Goal: Information Seeking & Learning: Find specific fact

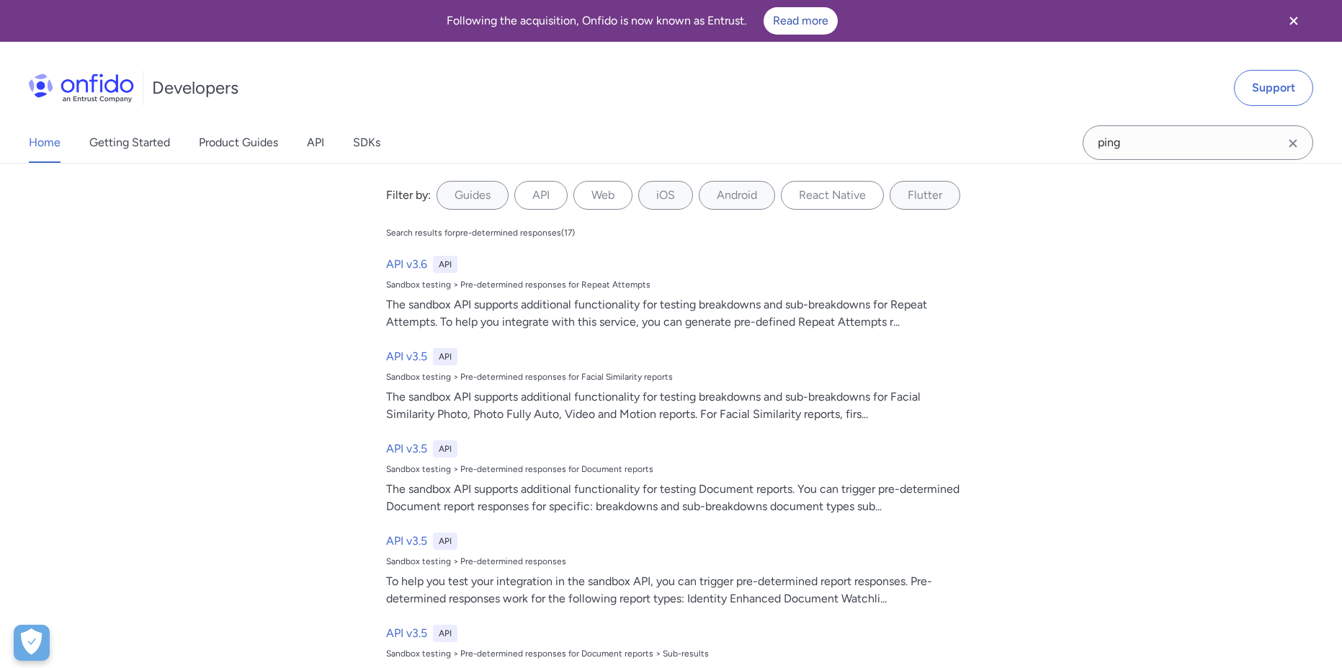
type input "ping"
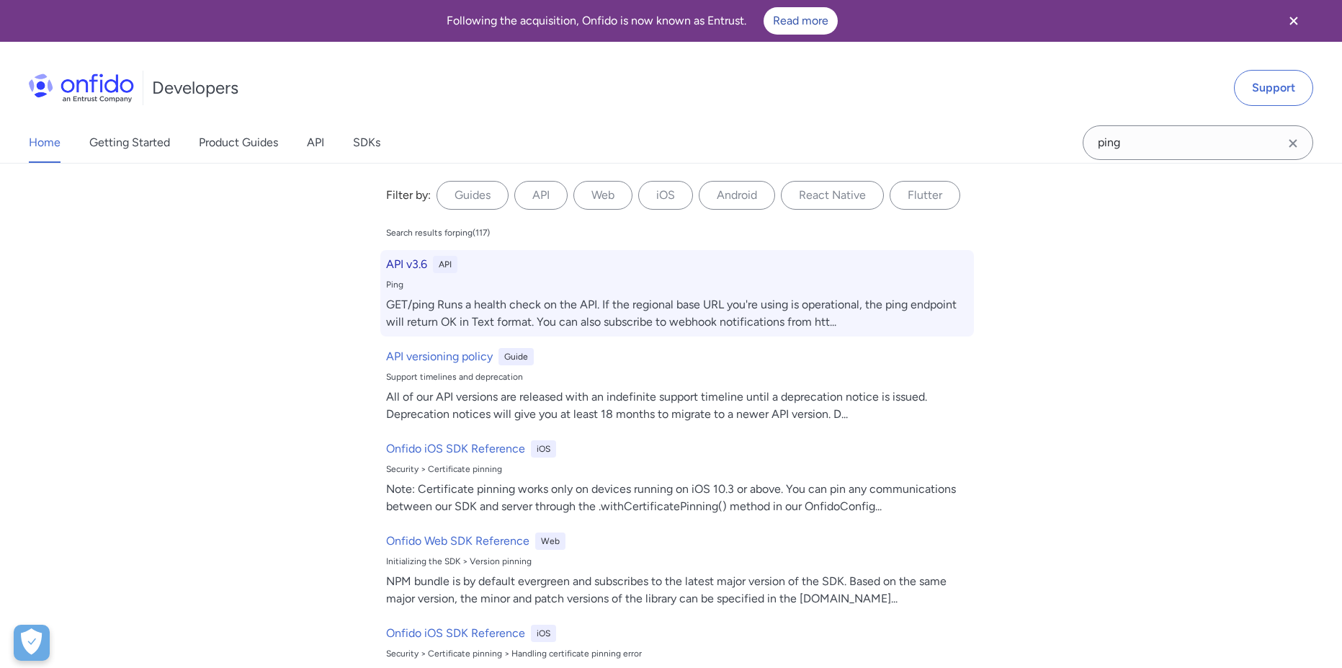
click at [421, 277] on div "API v3.6 API Ping GET/ping Runs a health check on the API. If the regional base…" at bounding box center [676, 293] width 593 height 86
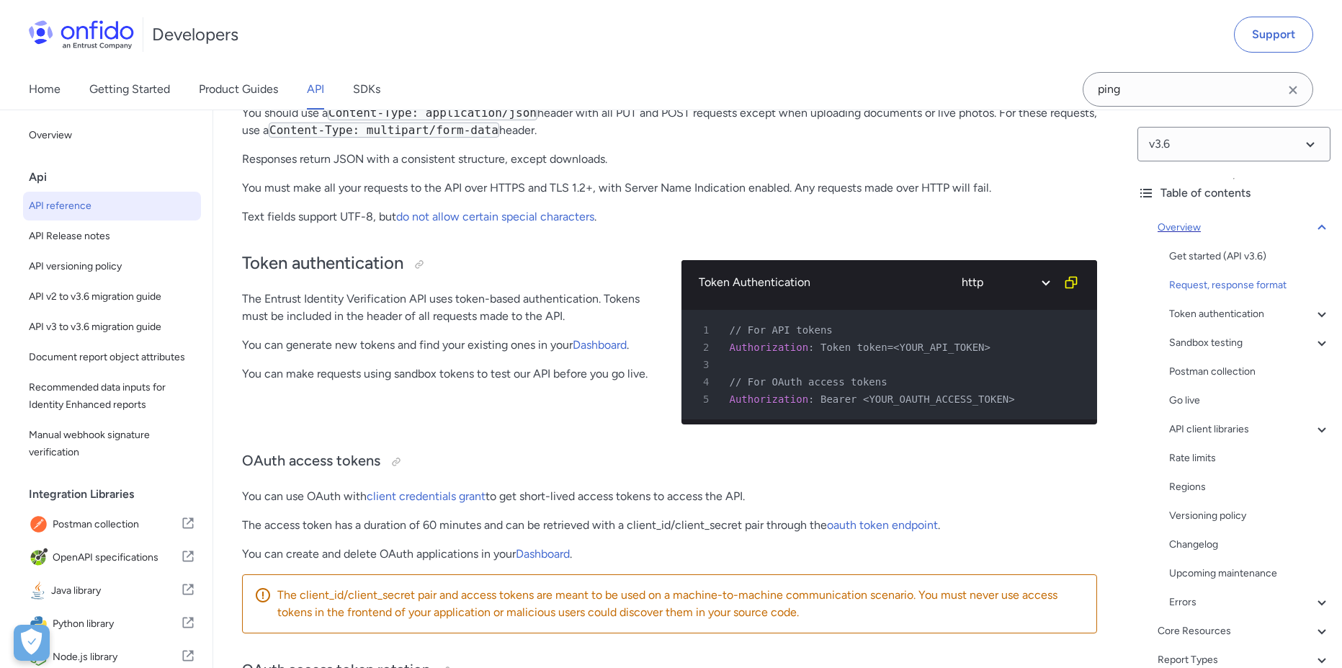
click at [1317, 225] on icon at bounding box center [1321, 227] width 8 height 5
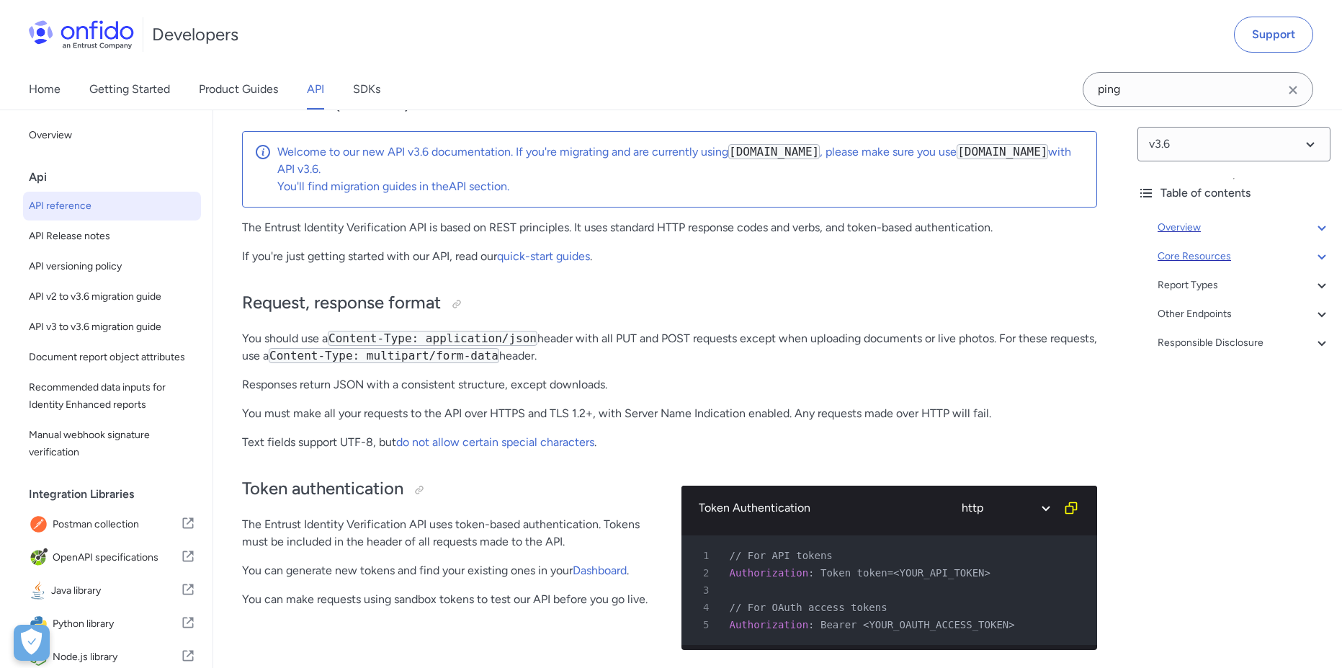
click at [1313, 260] on icon at bounding box center [1321, 256] width 17 height 17
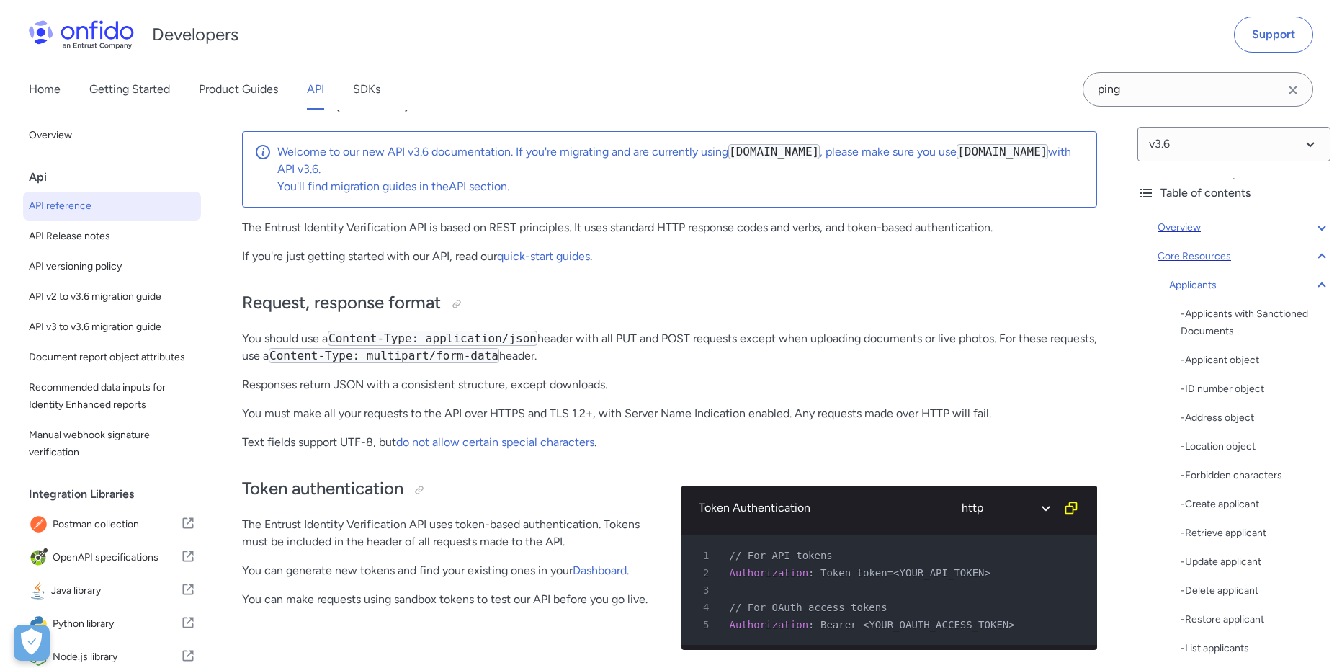
scroll to position [14349, 0]
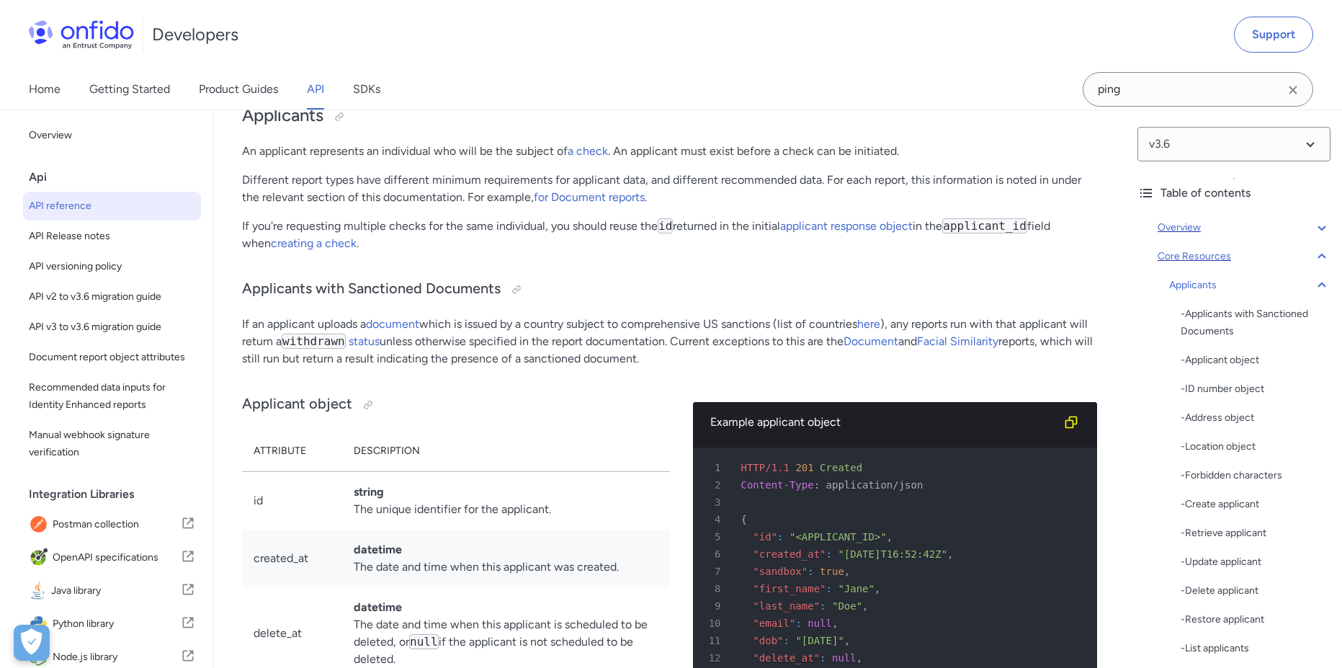
click at [1322, 282] on div "v3.6 Table of contents Overview Get started (API v3.6) Request, response format…" at bounding box center [1234, 388] width 216 height 558
click at [1317, 284] on icon at bounding box center [1321, 285] width 17 height 17
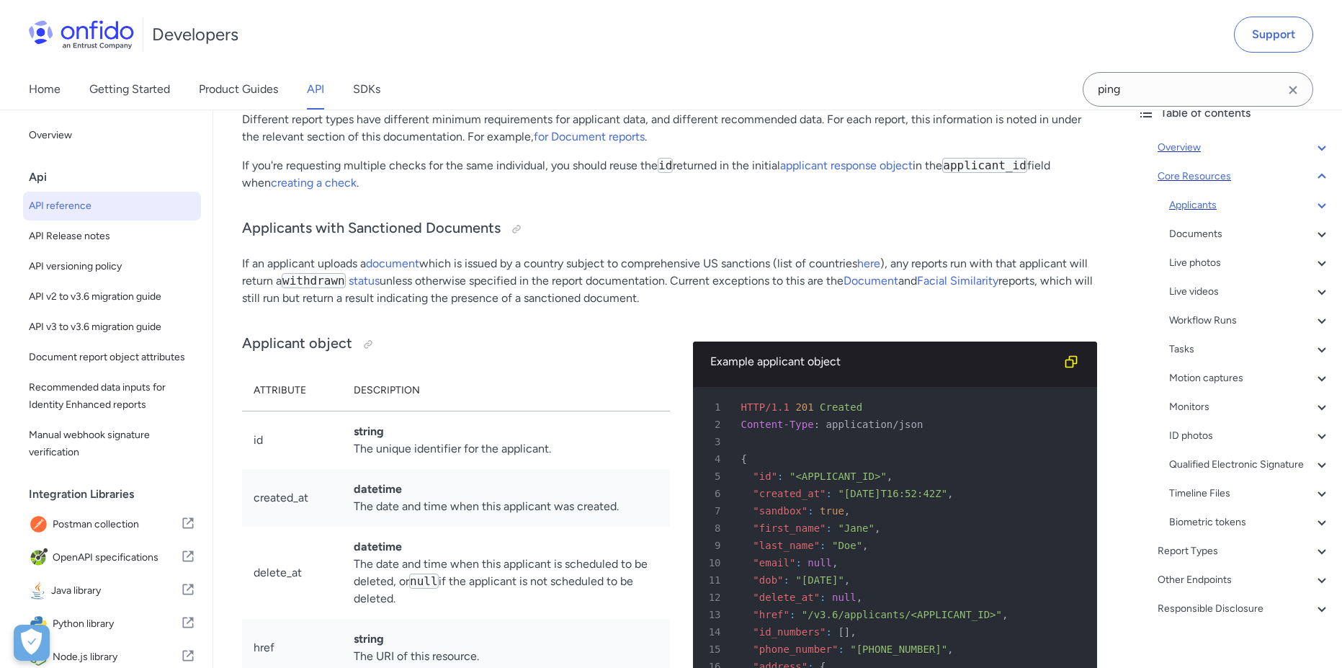
scroll to position [116, 0]
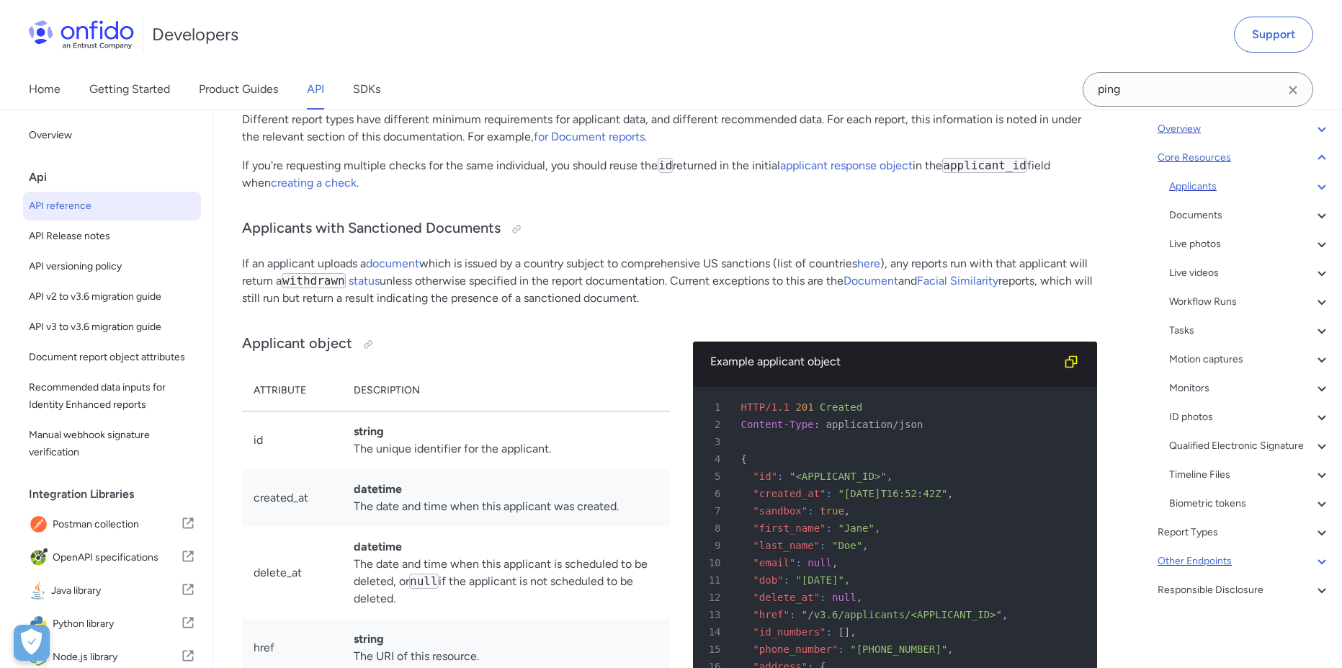
click at [1313, 560] on icon at bounding box center [1321, 560] width 17 height 17
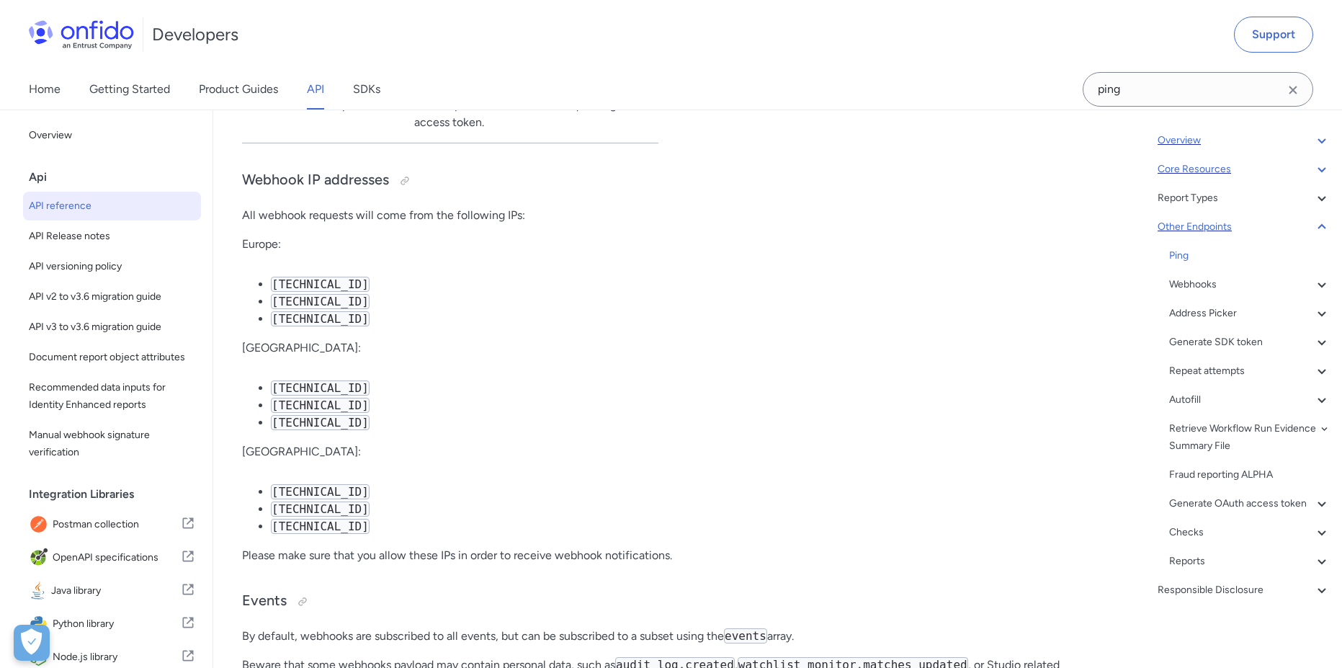
scroll to position [104, 0]
click at [1184, 247] on div "Ping" at bounding box center [1249, 255] width 161 height 17
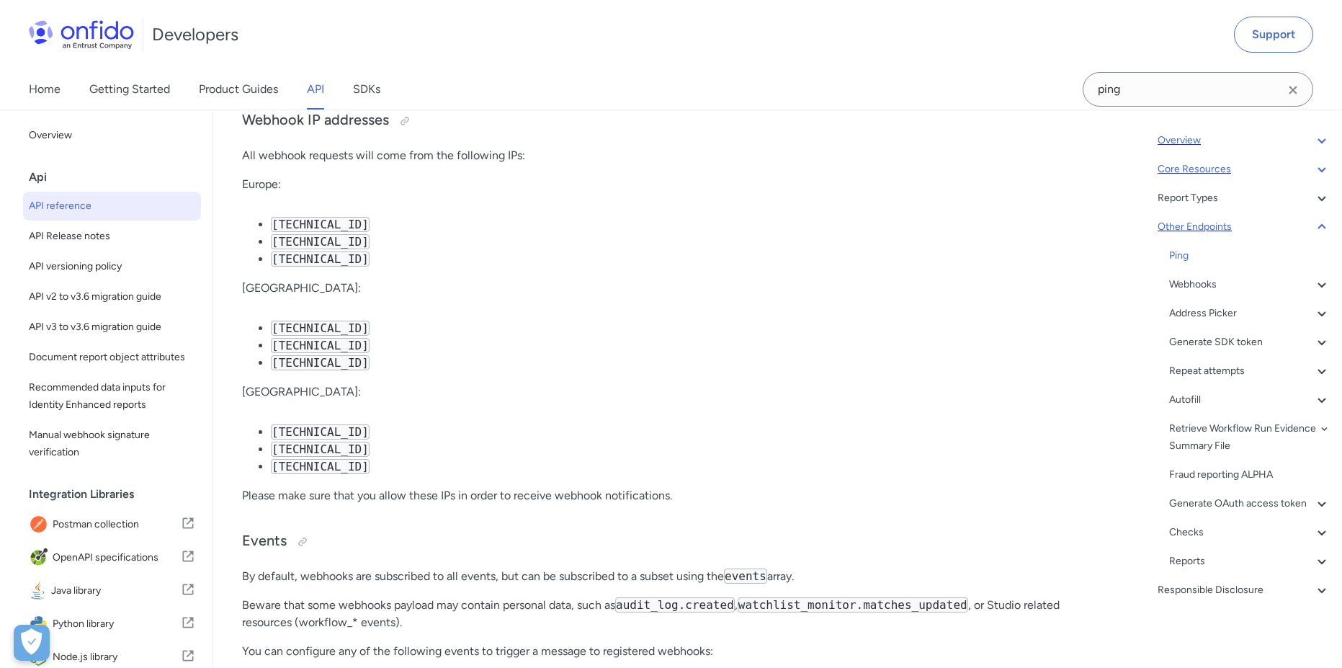
drag, startPoint x: 238, startPoint y: 228, endPoint x: 275, endPoint y: 224, distance: 37.0
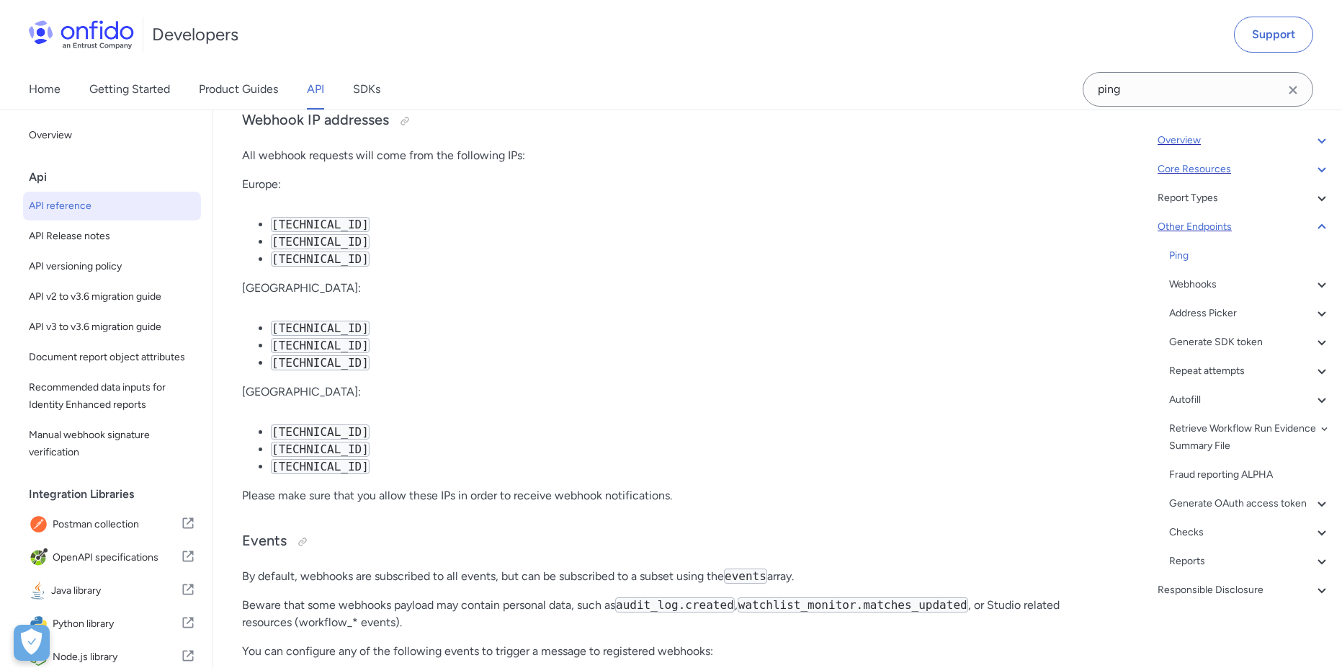
drag, startPoint x: 406, startPoint y: 228, endPoint x: 393, endPoint y: 228, distance: 13.7
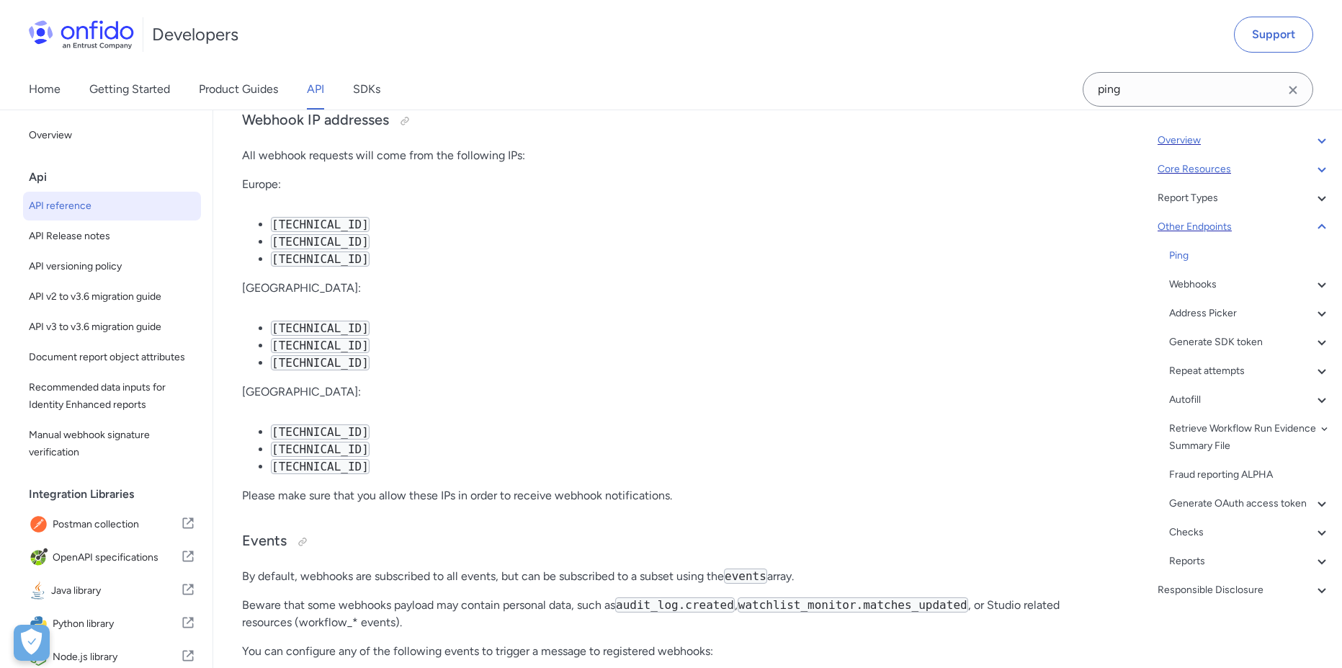
copy p "Runs a health check on the API."
